Goal: Task Accomplishment & Management: Manage account settings

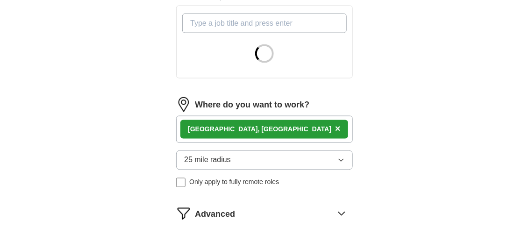
scroll to position [386, 0]
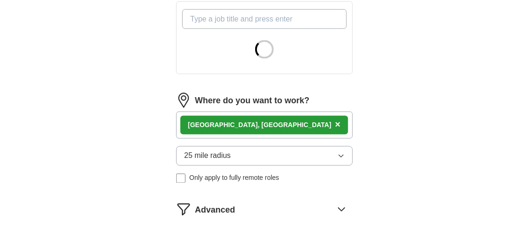
click at [282, 123] on div "[GEOGRAPHIC_DATA], [GEOGRAPHIC_DATA] ×" at bounding box center [264, 125] width 177 height 27
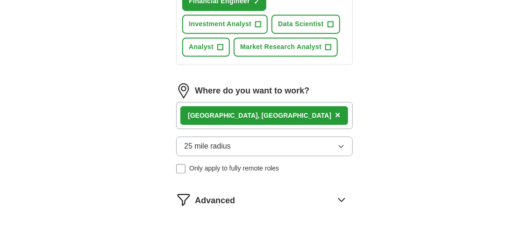
scroll to position [565, 0]
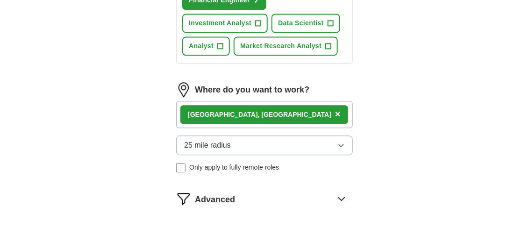
click at [298, 113] on div "[GEOGRAPHIC_DATA], [GEOGRAPHIC_DATA] ×" at bounding box center [264, 114] width 177 height 27
click at [284, 85] on label "Where do you want to work?" at bounding box center [252, 90] width 114 height 13
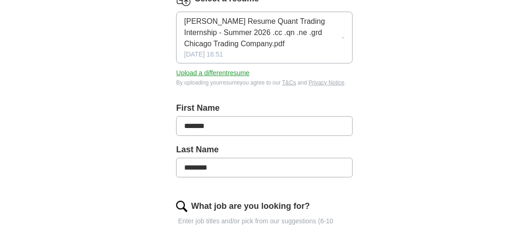
scroll to position [135, 0]
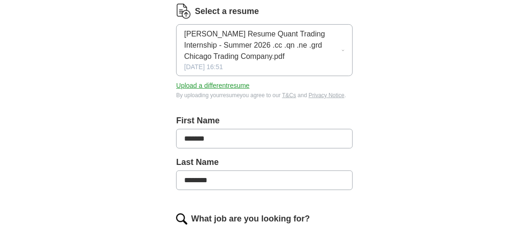
click at [259, 53] on span "[PERSON_NAME] Resume Quant Trading Internship - Summer 2026 .cc .qn .ne .grd Ch…" at bounding box center [262, 45] width 157 height 34
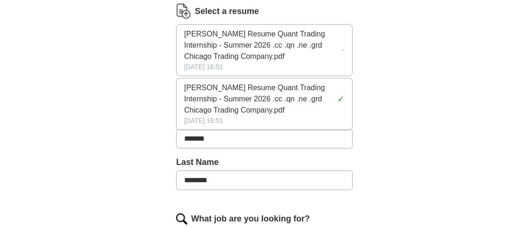
click at [250, 92] on span "[PERSON_NAME] Resume Quant Trading Internship - Summer 2026 .cc .qn .ne .grd Ch…" at bounding box center [259, 99] width 150 height 34
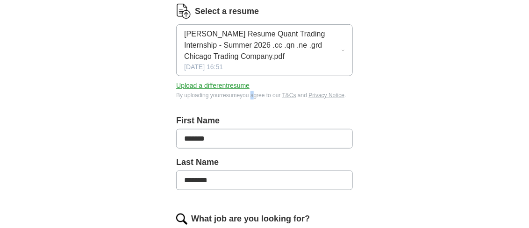
click at [250, 92] on div "By uploading your resume you agree to our T&Cs and Privacy Notice ." at bounding box center [264, 95] width 177 height 8
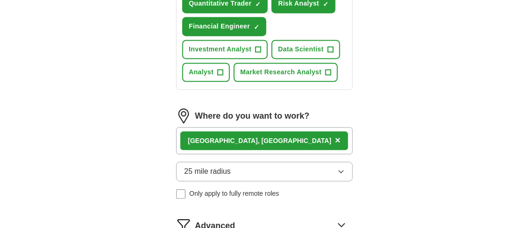
scroll to position [542, 0]
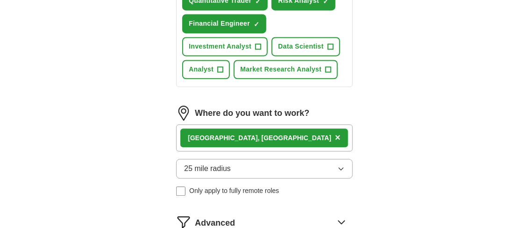
click at [285, 135] on div "[GEOGRAPHIC_DATA], [GEOGRAPHIC_DATA] ×" at bounding box center [264, 137] width 177 height 27
click at [263, 135] on div "[GEOGRAPHIC_DATA], [GEOGRAPHIC_DATA] ×" at bounding box center [264, 137] width 177 height 27
click at [254, 135] on div "[GEOGRAPHIC_DATA], [GEOGRAPHIC_DATA] ×" at bounding box center [264, 137] width 177 height 27
click at [342, 167] on icon "button" at bounding box center [340, 168] width 7 height 7
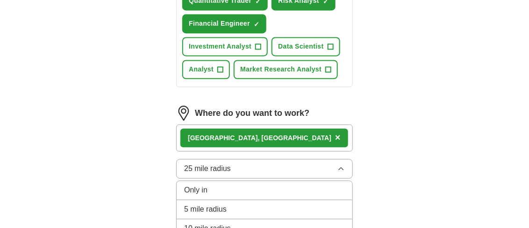
click at [342, 167] on icon "button" at bounding box center [340, 168] width 7 height 7
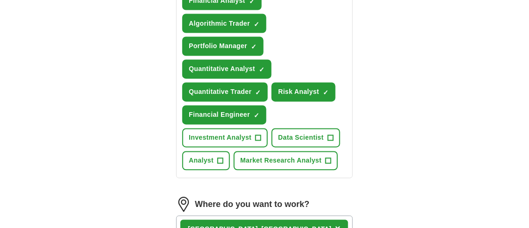
scroll to position [449, 0]
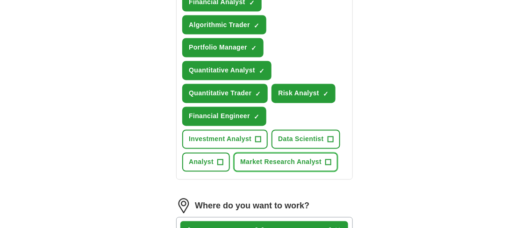
click at [331, 156] on button "Market Research Analyst +" at bounding box center [286, 162] width 104 height 19
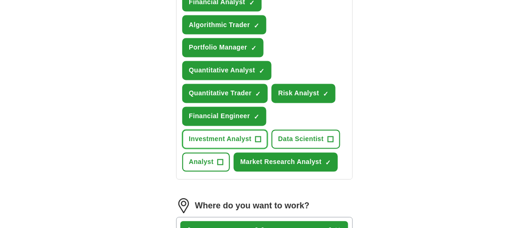
click at [258, 136] on span "+" at bounding box center [258, 139] width 6 height 7
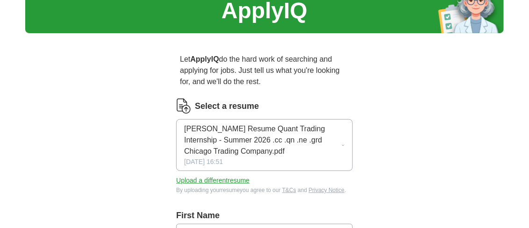
scroll to position [39, 0]
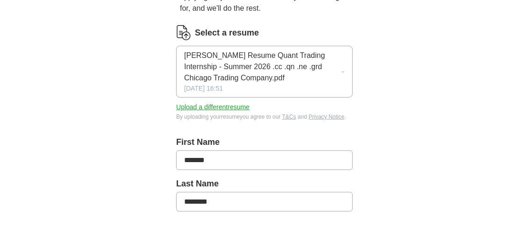
scroll to position [118, 0]
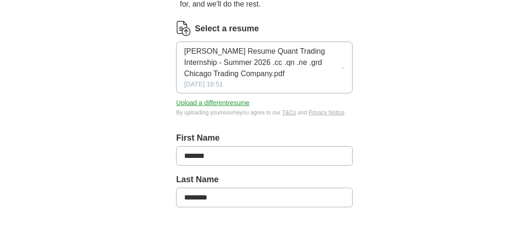
click at [212, 101] on button "Upload a different resume" at bounding box center [212, 103] width 73 height 10
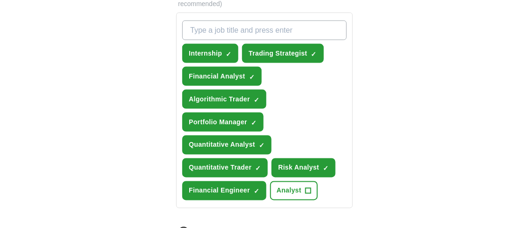
scroll to position [369, 0]
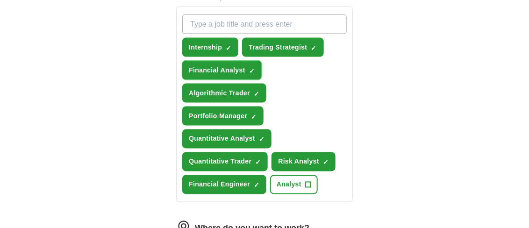
click at [0, 0] on span "×" at bounding box center [0, 0] width 0 height 0
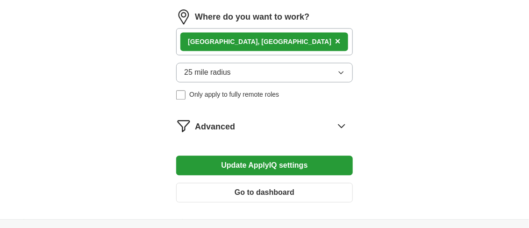
scroll to position [590, 0]
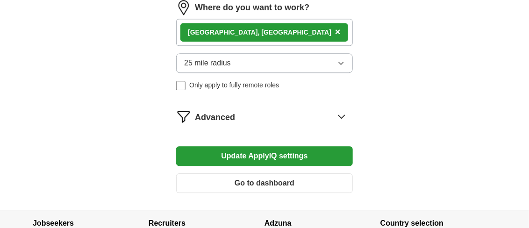
click at [259, 149] on button "Update ApplyIQ settings" at bounding box center [264, 156] width 177 height 20
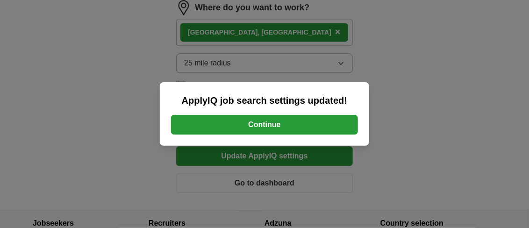
click at [262, 125] on button "Continue" at bounding box center [264, 125] width 187 height 20
